Goal: Task Accomplishment & Management: Complete application form

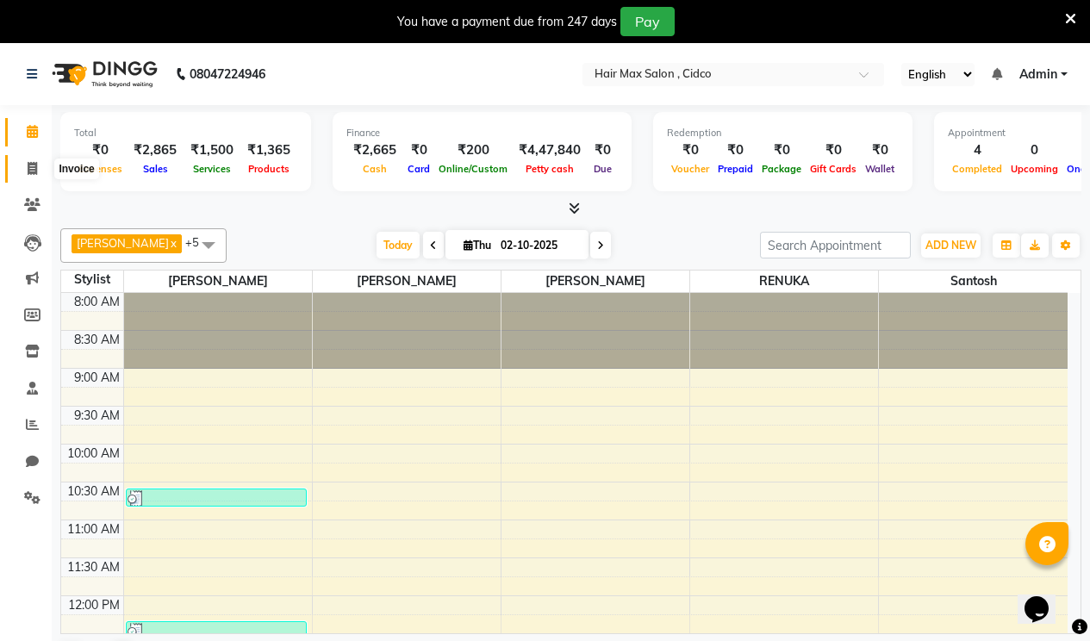
click at [28, 169] on icon at bounding box center [32, 168] width 9 height 13
select select "service"
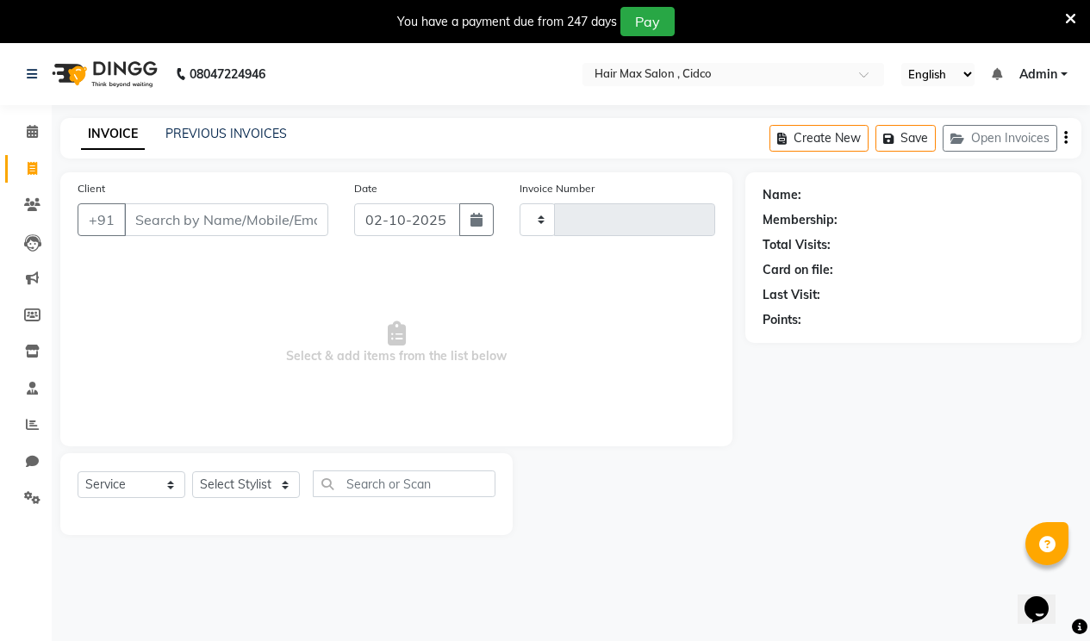
type input "1739"
select select "7580"
click at [162, 217] on input "Client" at bounding box center [226, 219] width 204 height 33
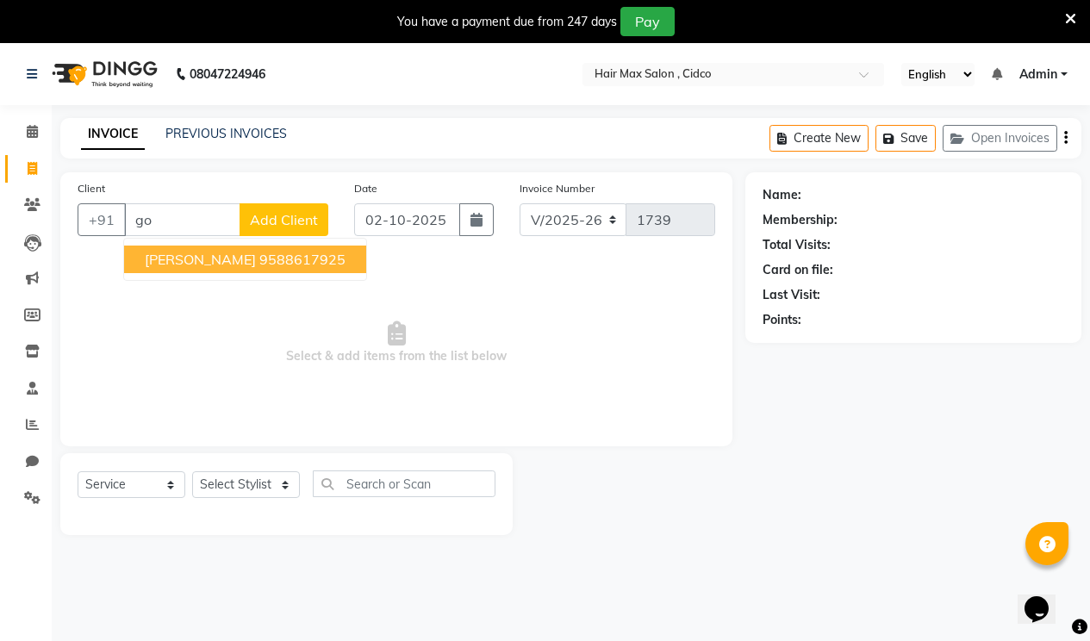
type input "g"
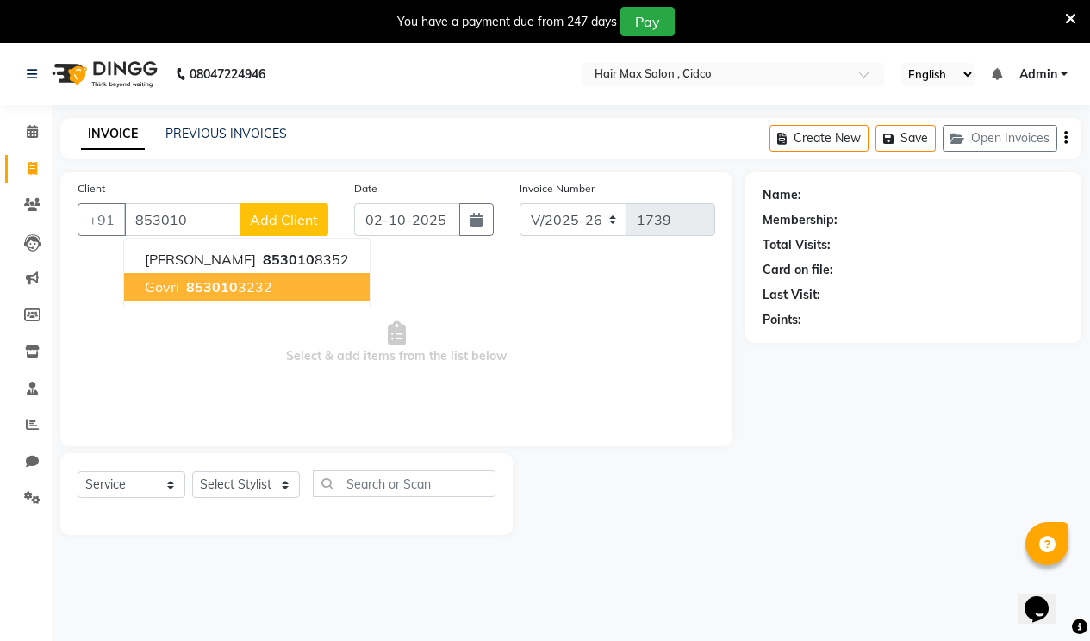
click at [273, 292] on button "govri 853010 3232" at bounding box center [247, 287] width 246 height 28
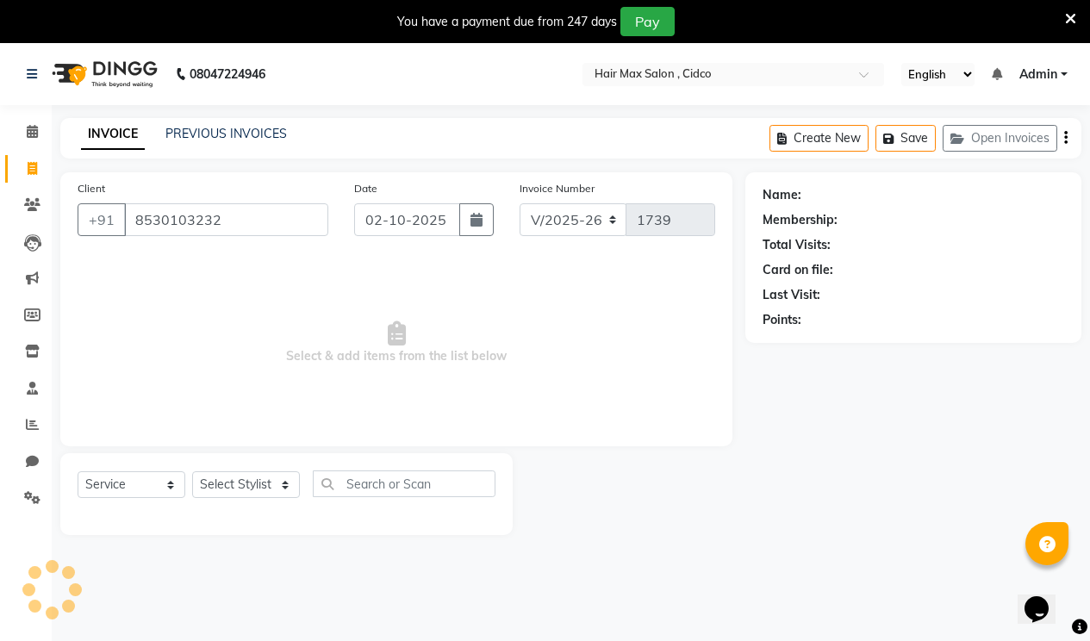
type input "8530103232"
select select "1: Object"
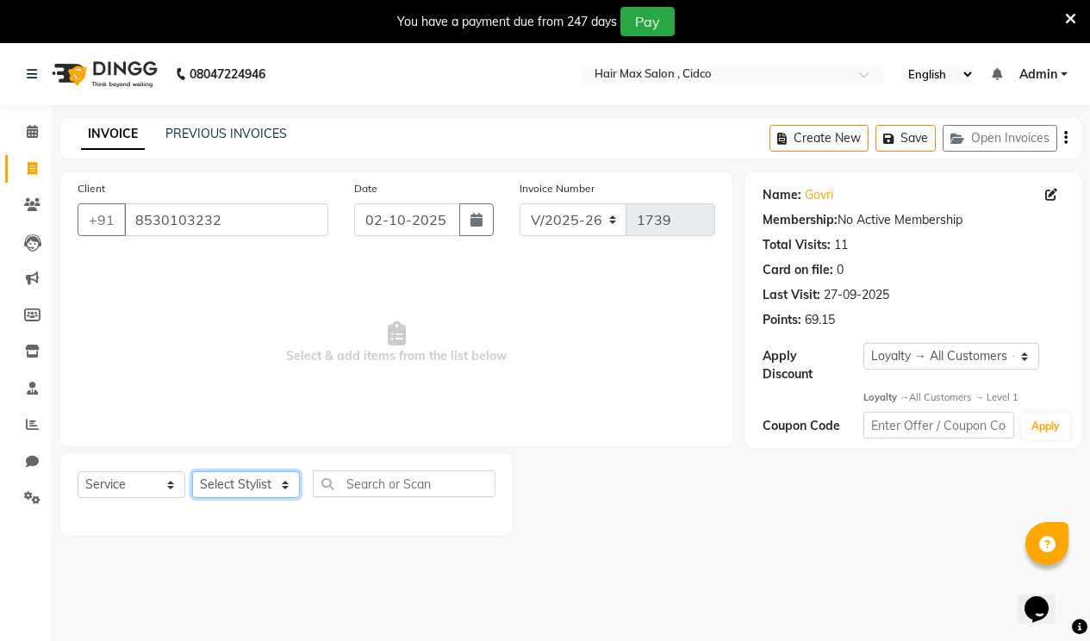
click at [240, 488] on select "Select Stylist [PERSON_NAME] [PERSON_NAME] RENUKA [PERSON_NAME] [PERSON_NAME]" at bounding box center [246, 484] width 108 height 27
click at [192, 471] on select "Select Stylist [PERSON_NAME] [PERSON_NAME] RENUKA [PERSON_NAME] [PERSON_NAME]" at bounding box center [246, 484] width 108 height 27
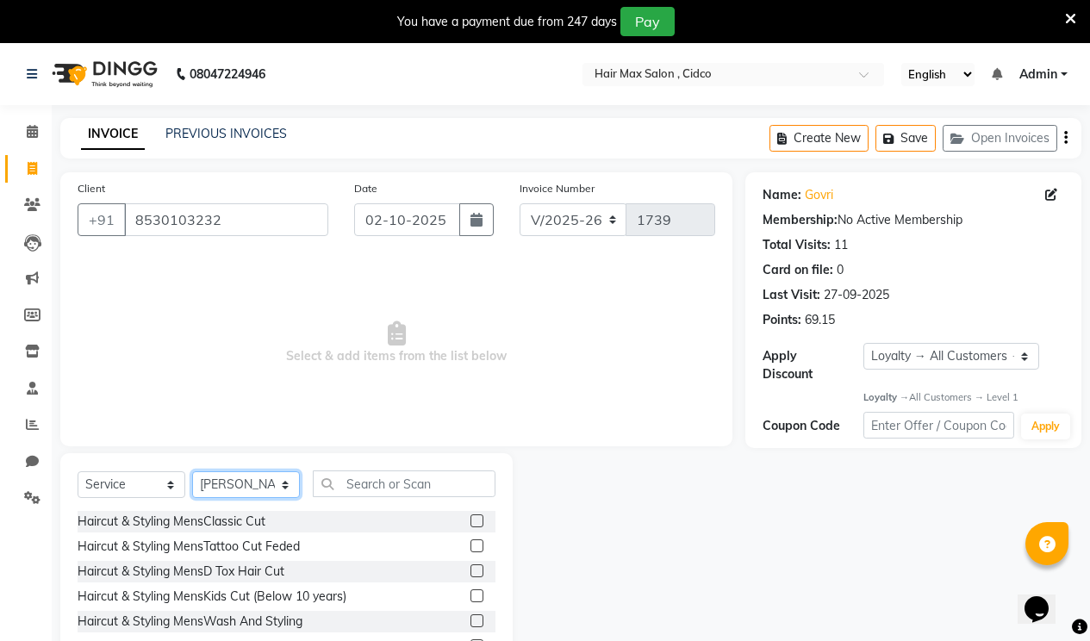
click at [239, 486] on select "Select Stylist [PERSON_NAME] [PERSON_NAME] RENUKA [PERSON_NAME] [PERSON_NAME]" at bounding box center [246, 484] width 108 height 27
select select "69945"
click at [192, 471] on select "Select Stylist [PERSON_NAME] [PERSON_NAME] RENUKA [PERSON_NAME] [PERSON_NAME]" at bounding box center [246, 484] width 108 height 27
click at [395, 484] on input "text" at bounding box center [404, 484] width 183 height 27
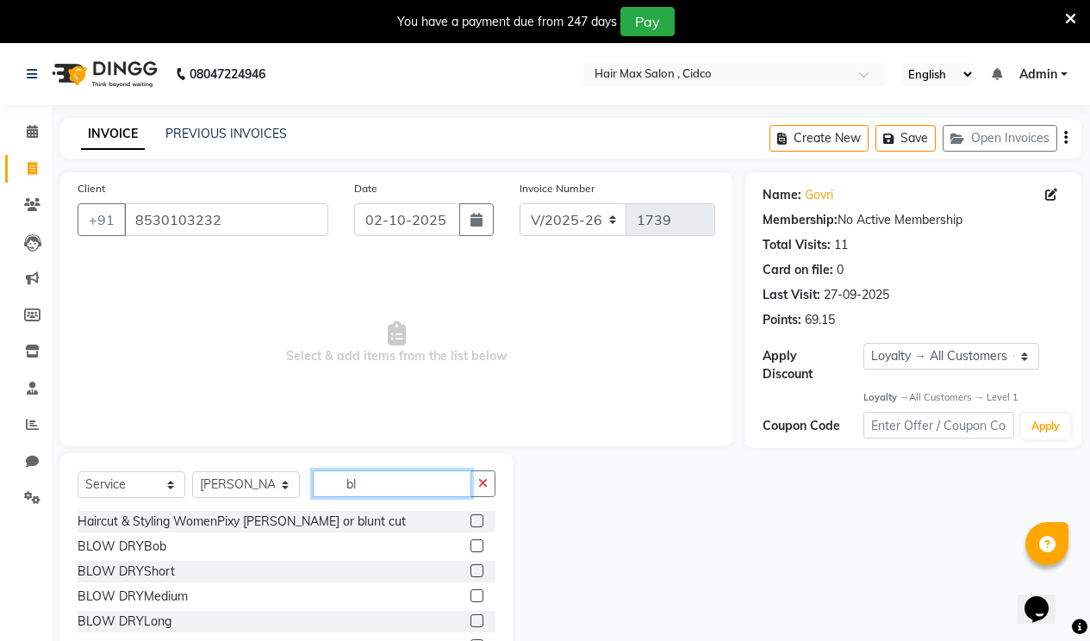
type input "bl"
click at [471, 545] on label at bounding box center [477, 546] width 13 height 13
click at [471, 545] on input "checkbox" at bounding box center [476, 546] width 11 height 11
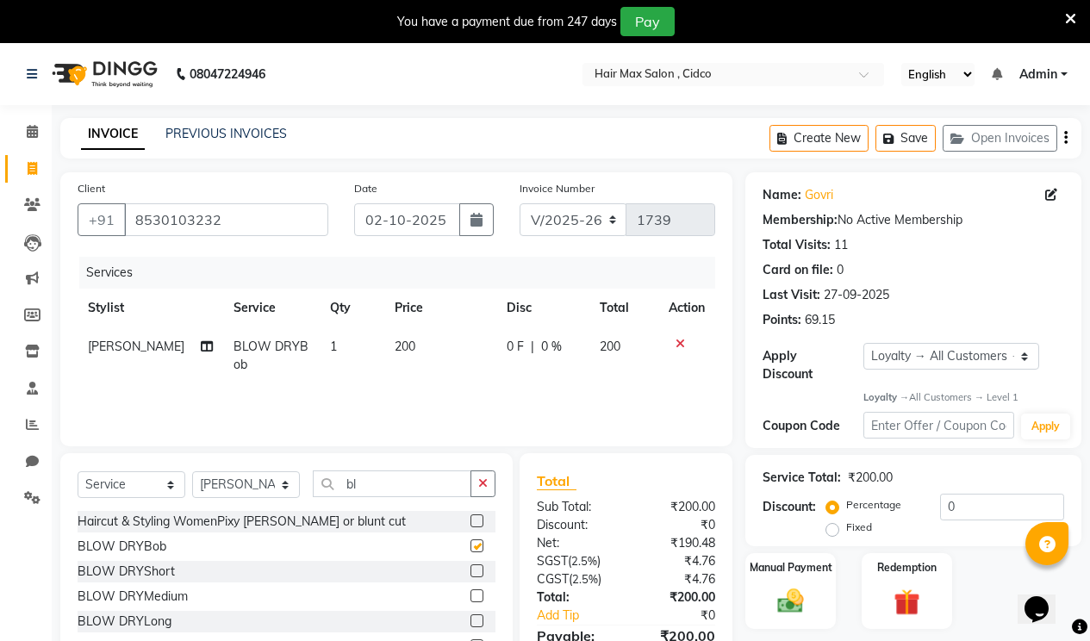
checkbox input "false"
click at [471, 619] on label at bounding box center [477, 621] width 13 height 13
click at [471, 619] on input "checkbox" at bounding box center [476, 621] width 11 height 11
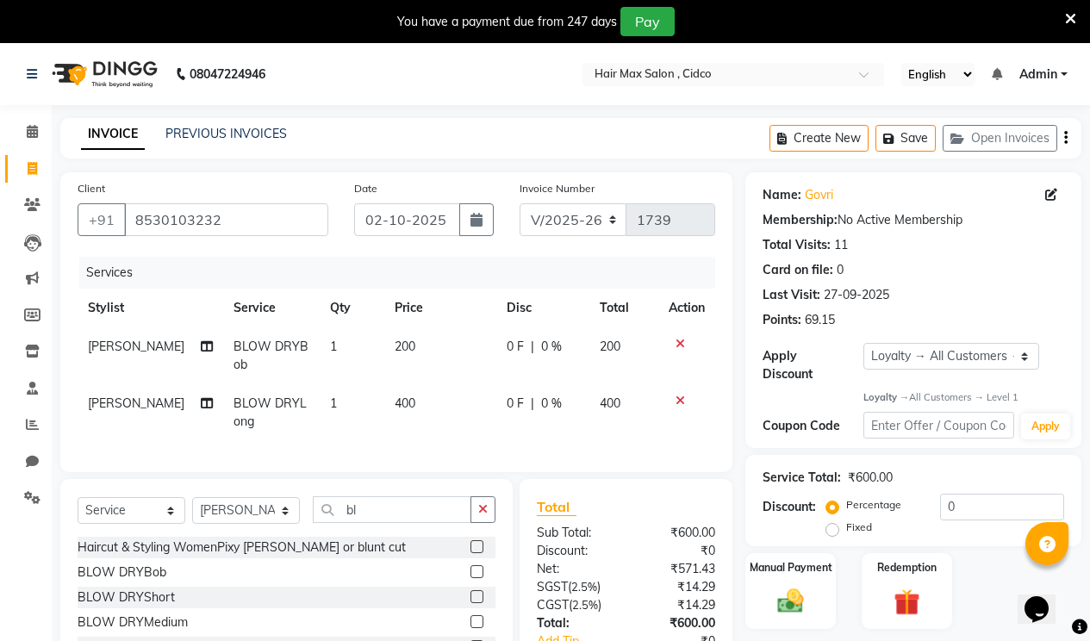
checkbox input "false"
click at [677, 346] on icon at bounding box center [680, 344] width 9 height 12
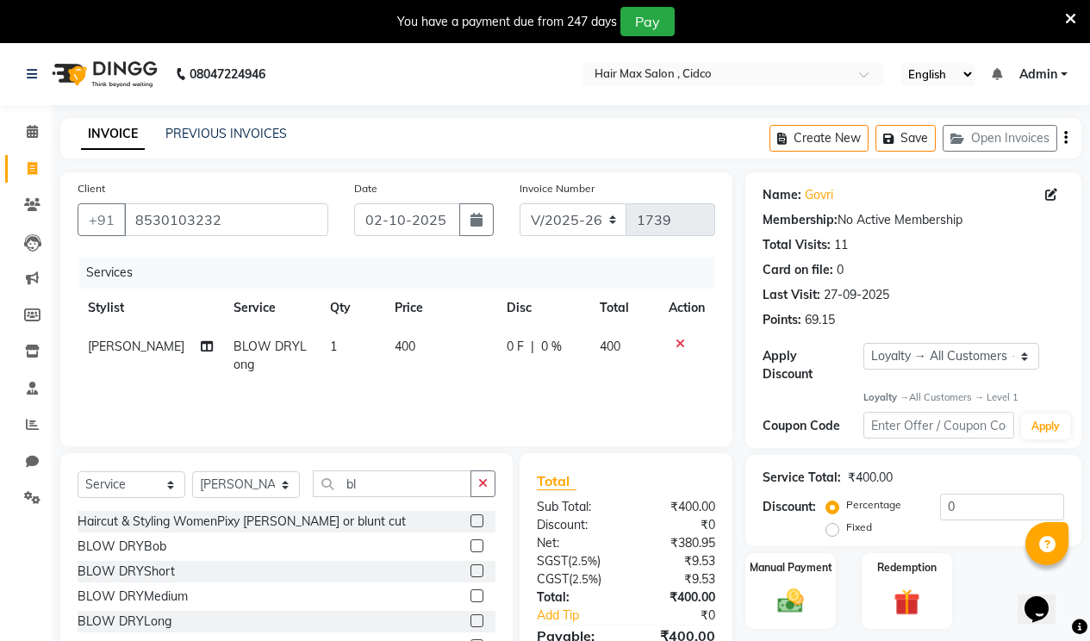
click at [409, 337] on td "400" at bounding box center [440, 356] width 112 height 57
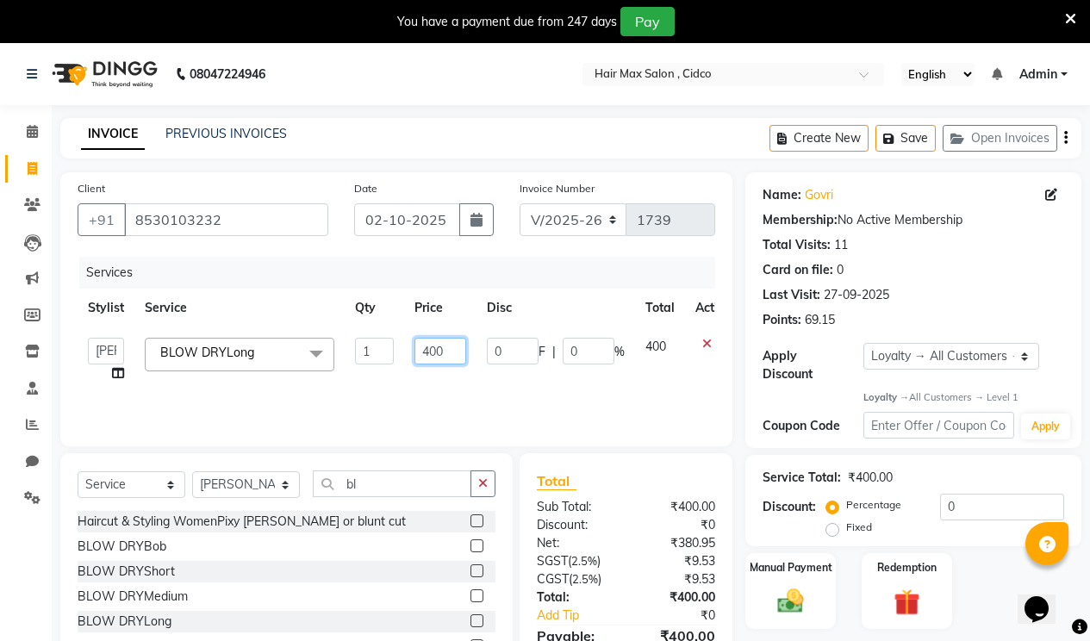
click at [451, 353] on input "400" at bounding box center [441, 351] width 52 height 27
type input "4"
type input "500"
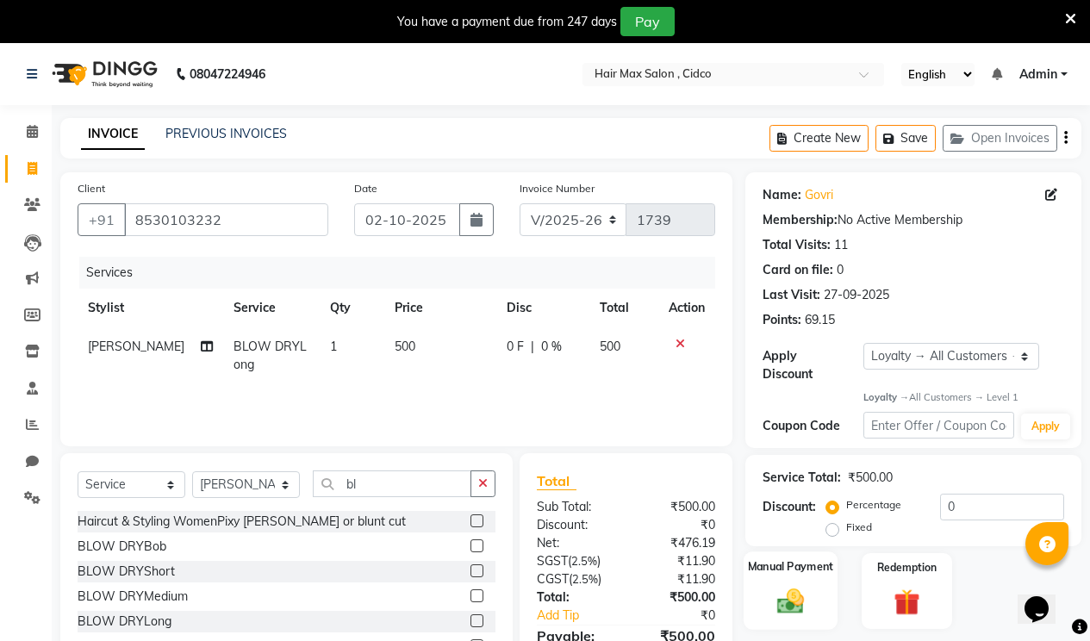
click at [790, 586] on img at bounding box center [791, 601] width 44 height 31
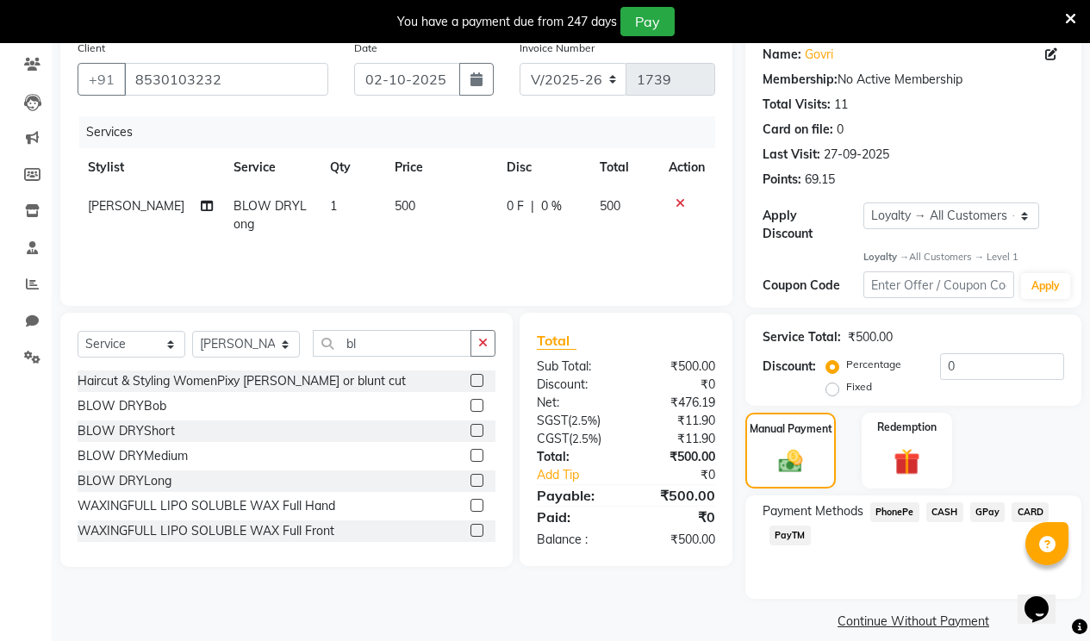
scroll to position [146, 0]
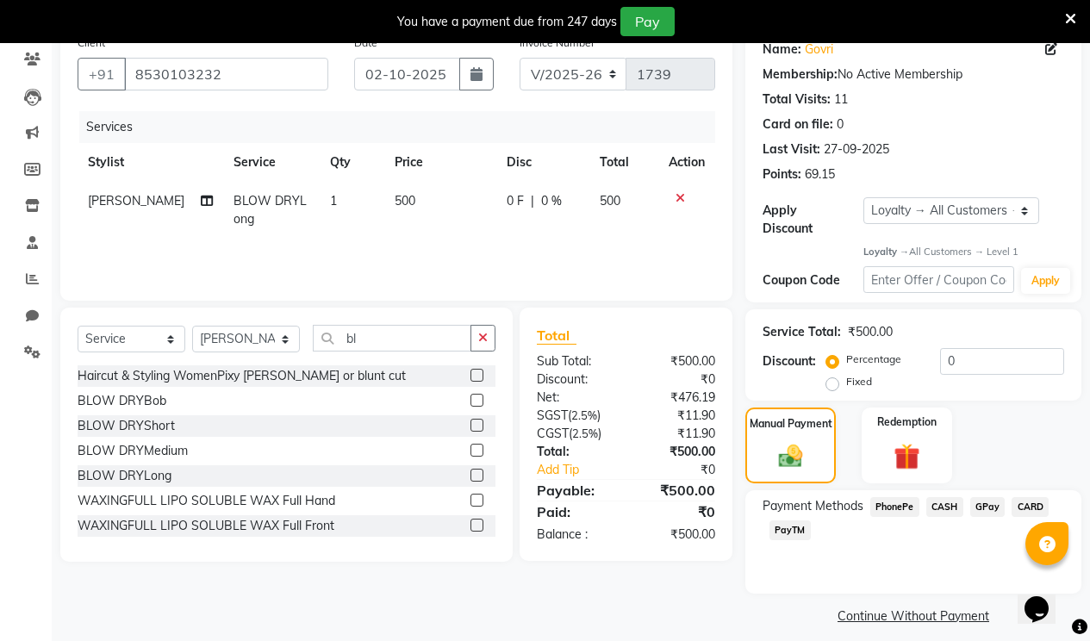
click at [893, 497] on span "PhonePe" at bounding box center [895, 507] width 49 height 20
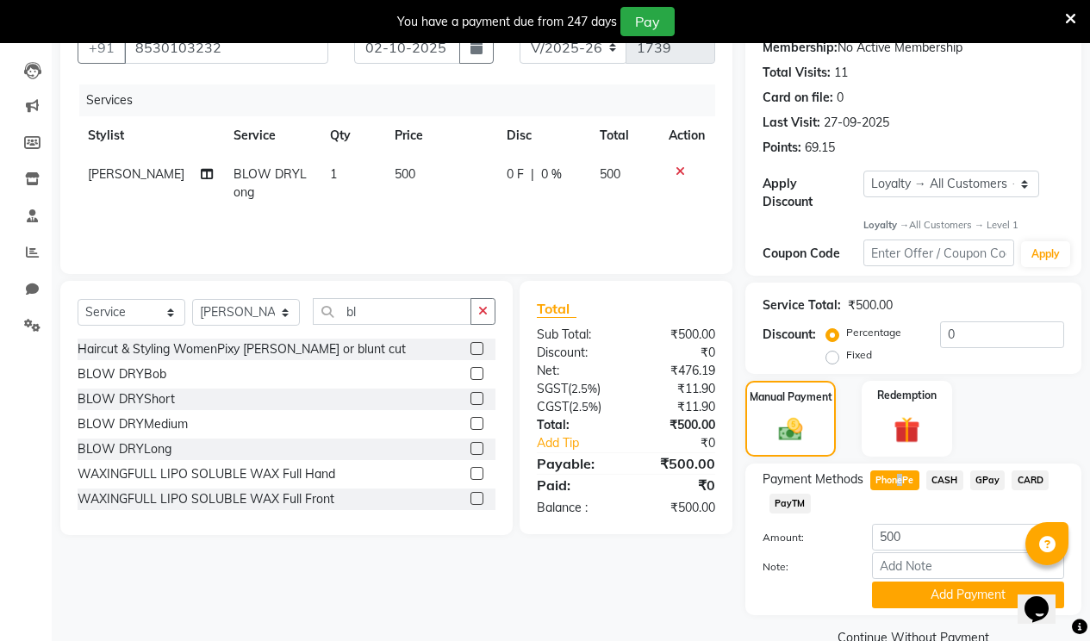
scroll to position [194, 0]
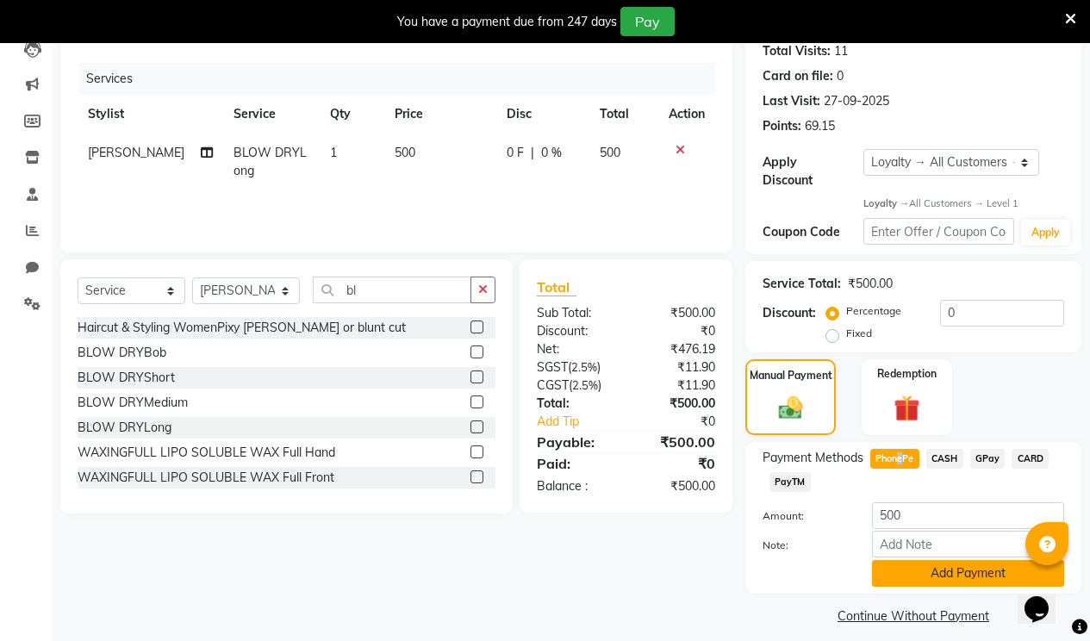
click at [916, 560] on button "Add Payment" at bounding box center [968, 573] width 192 height 27
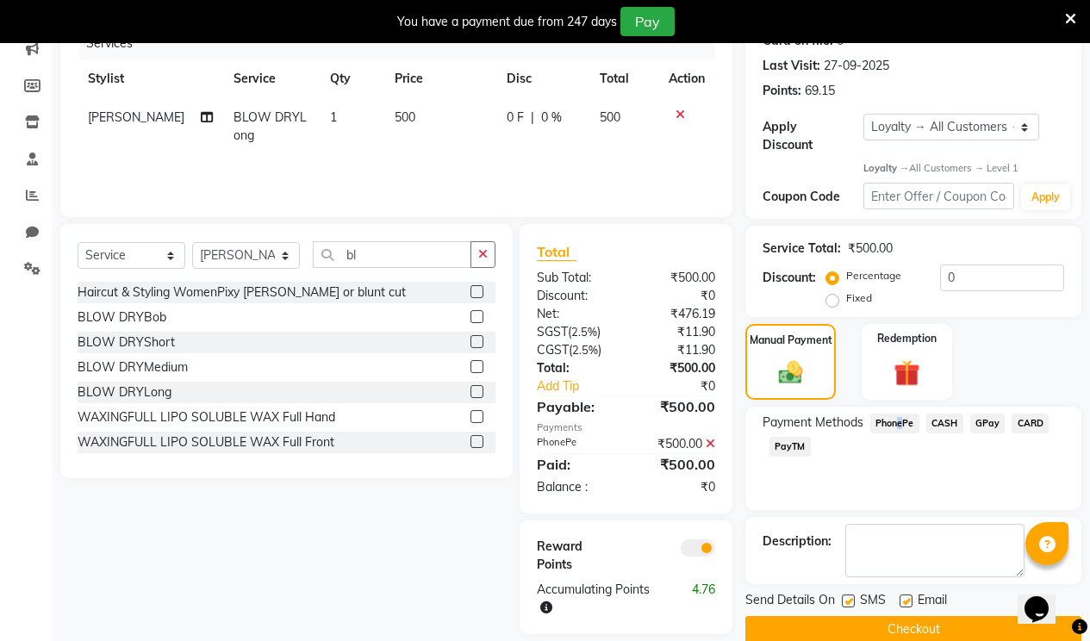
scroll to position [248, 0]
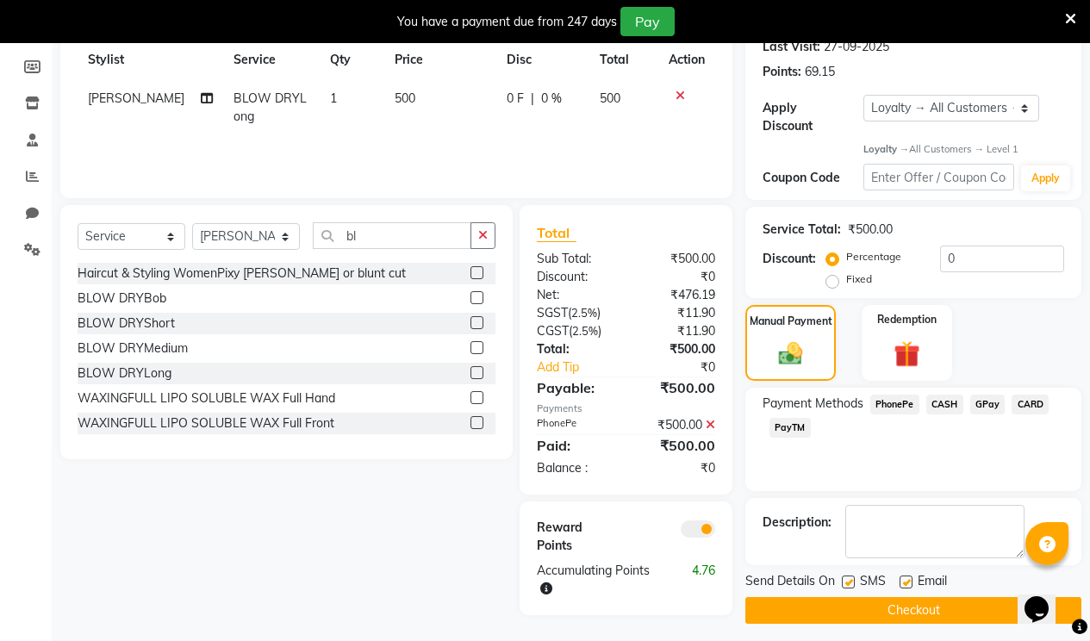
click at [849, 576] on label at bounding box center [848, 582] width 13 height 13
click at [849, 577] on input "checkbox" at bounding box center [847, 582] width 11 height 11
checkbox input "false"
click at [908, 576] on label at bounding box center [906, 582] width 13 height 13
click at [908, 577] on input "checkbox" at bounding box center [905, 582] width 11 height 11
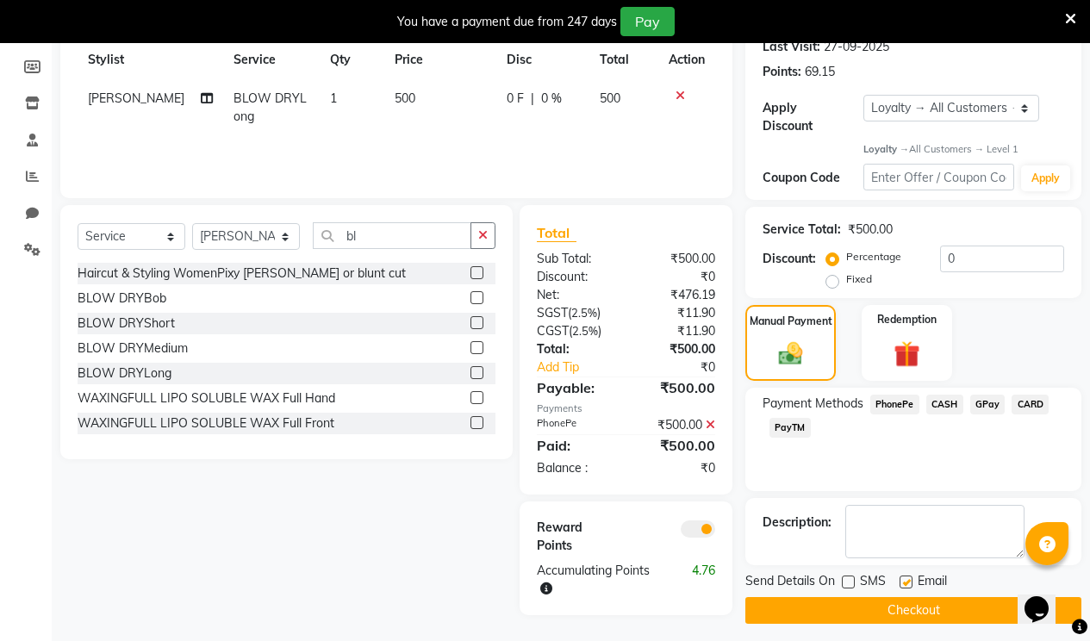
checkbox input "false"
click at [897, 597] on button "Checkout" at bounding box center [914, 610] width 336 height 27
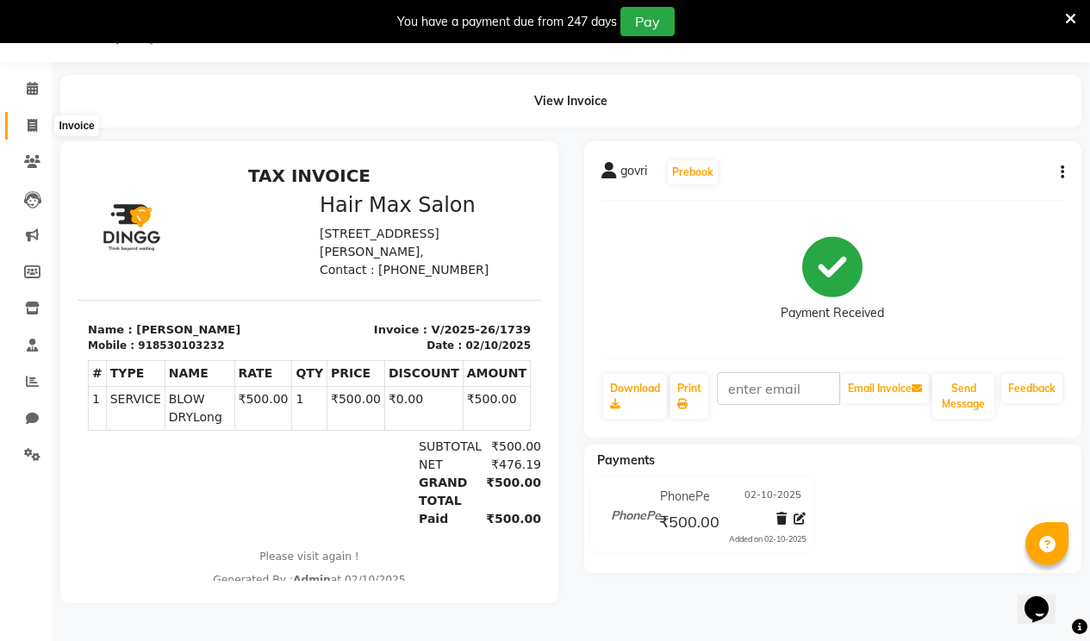
click at [28, 128] on icon at bounding box center [32, 125] width 9 height 13
select select "7580"
select select "service"
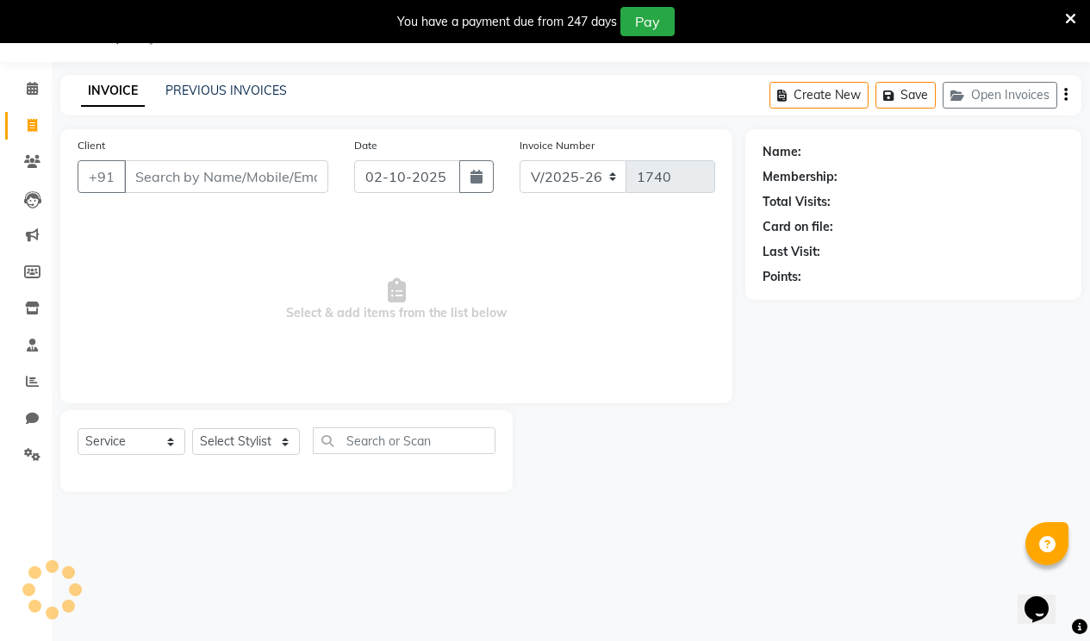
scroll to position [43, 0]
click at [175, 165] on input "Client" at bounding box center [226, 176] width 204 height 33
